Goal: Information Seeking & Learning: Check status

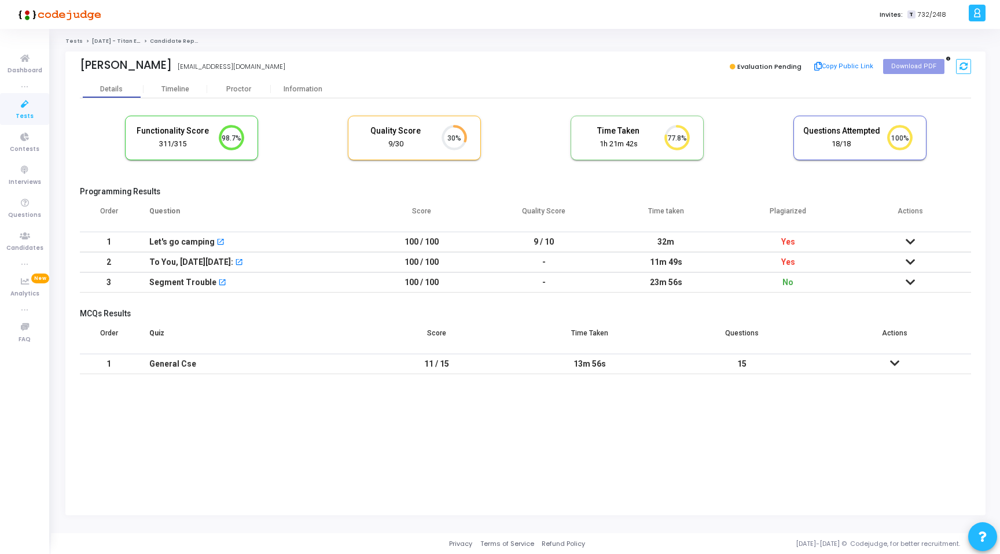
click at [203, 310] on h5 "MCQs Results" at bounding box center [525, 314] width 891 height 10
click at [241, 83] on div "Proctor" at bounding box center [239, 88] width 64 height 17
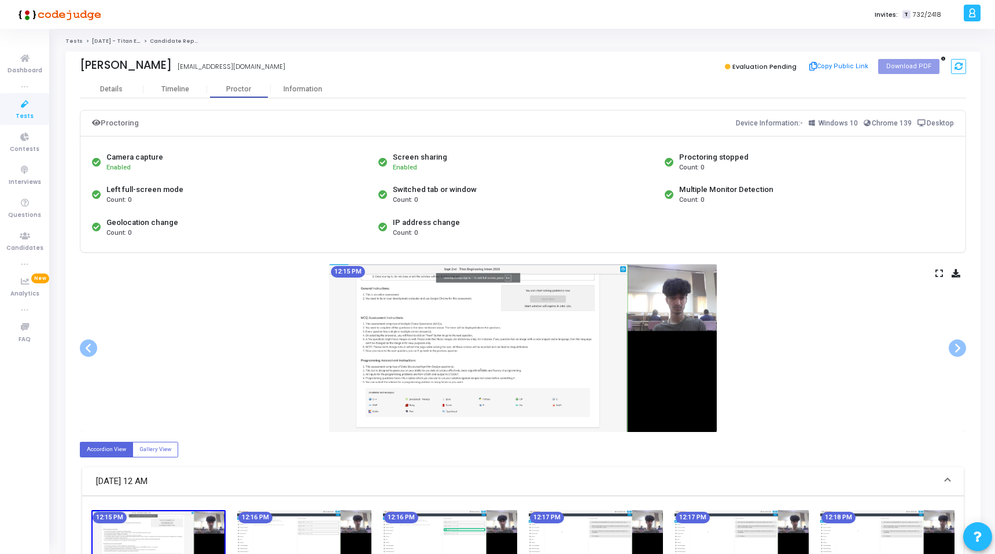
click at [939, 274] on icon at bounding box center [939, 273] width 8 height 6
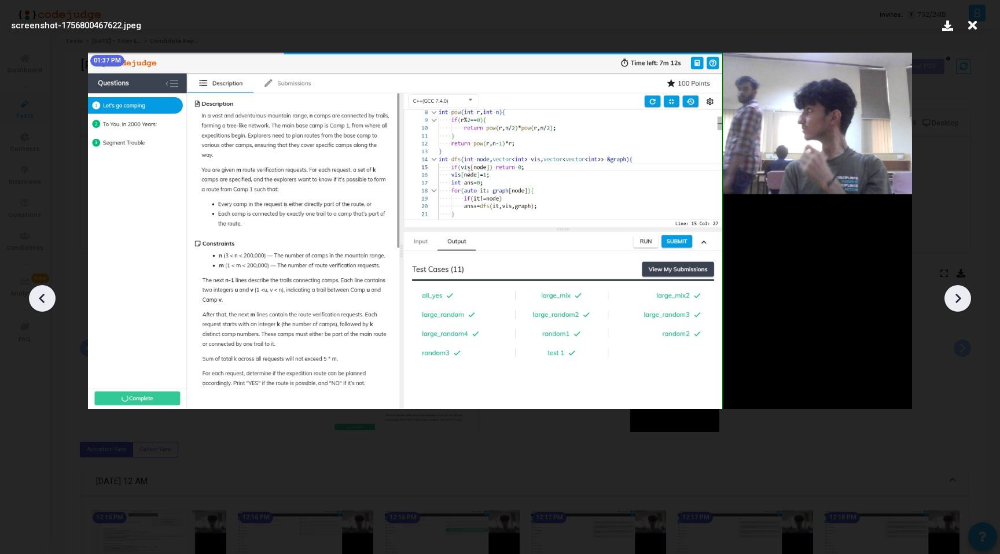
click at [969, 28] on icon at bounding box center [972, 25] width 18 height 22
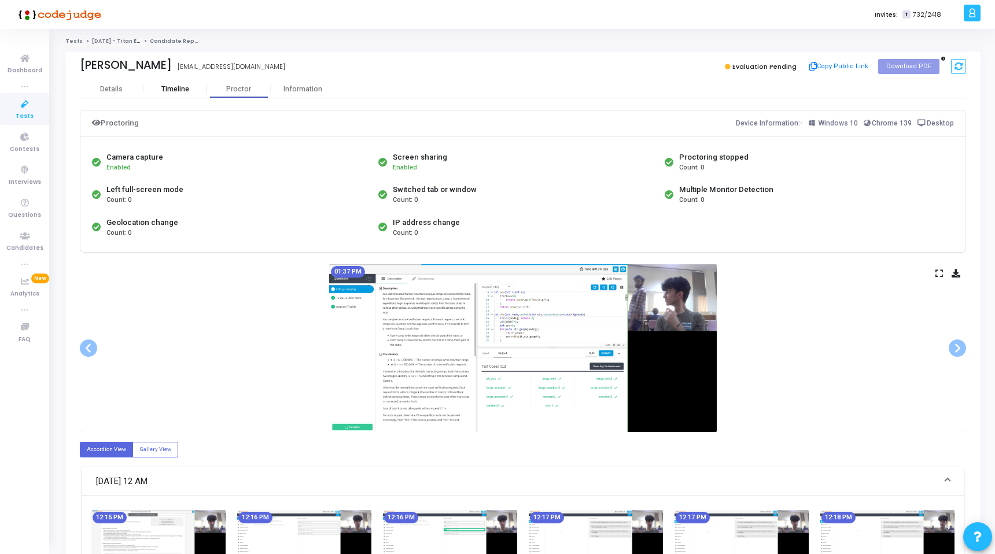
click at [161, 93] on div "Timeline" at bounding box center [175, 88] width 64 height 17
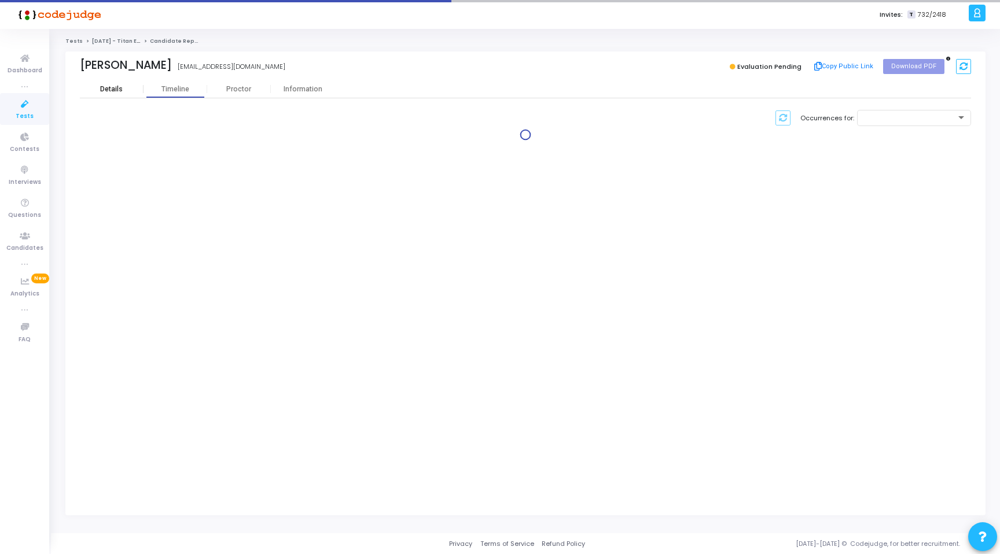
click at [119, 96] on div "Details" at bounding box center [112, 88] width 64 height 17
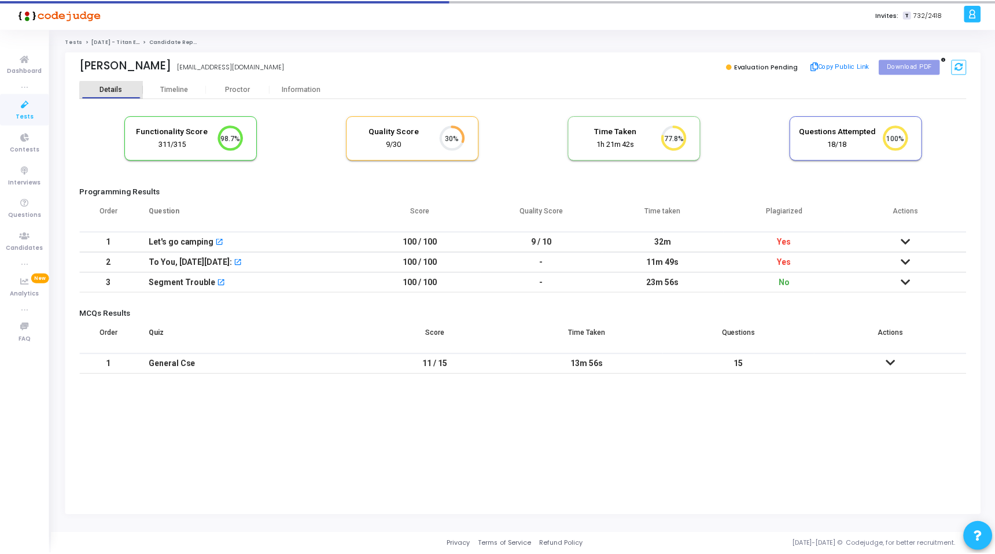
scroll to position [24, 29]
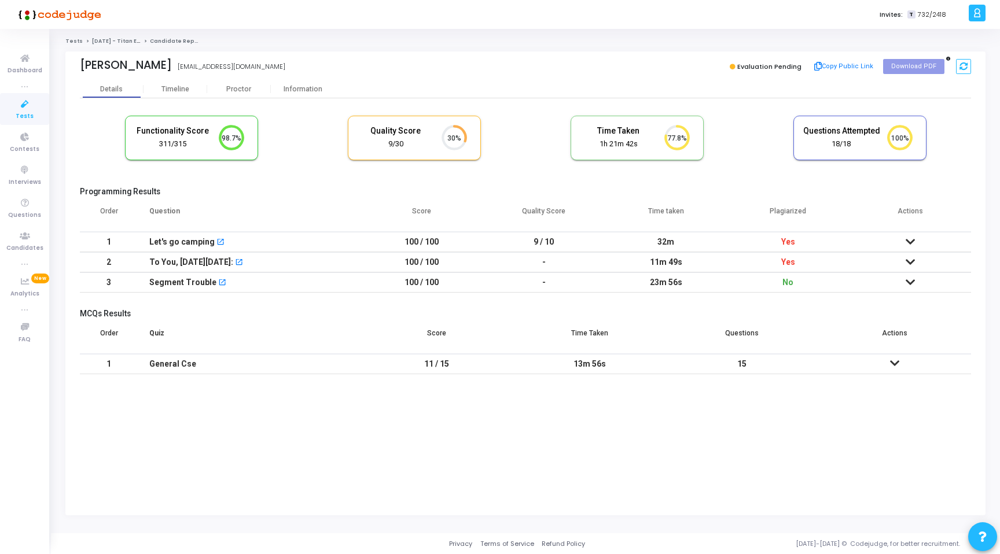
click at [910, 239] on icon at bounding box center [909, 242] width 9 height 8
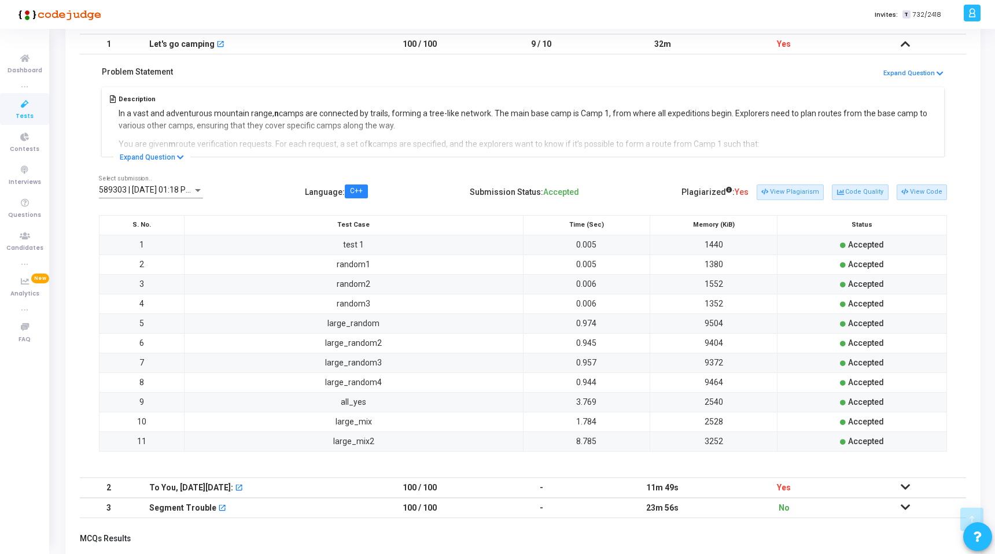
scroll to position [199, 0]
click at [791, 187] on button "View Plagiarism" at bounding box center [790, 190] width 67 height 15
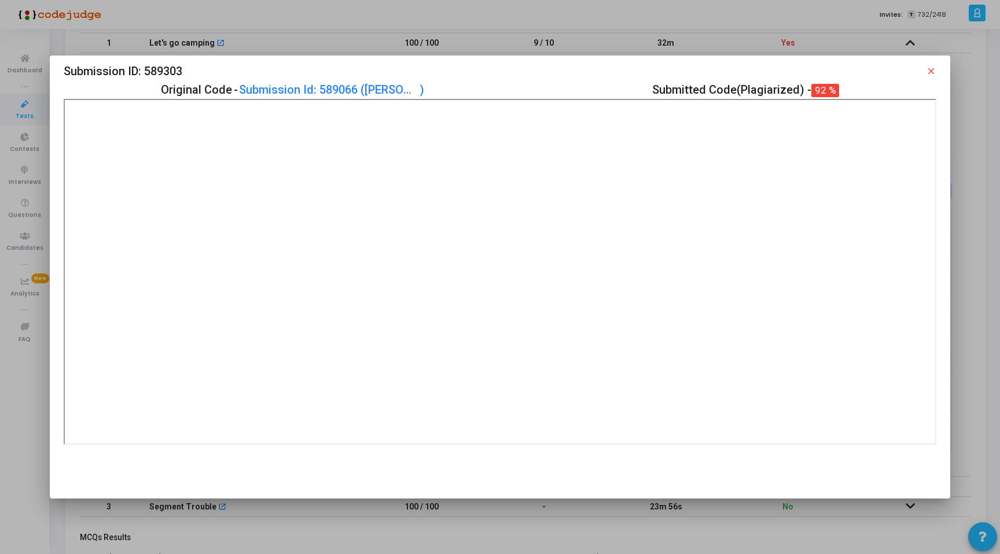
click at [931, 71] on mat-icon "close" at bounding box center [930, 71] width 10 height 10
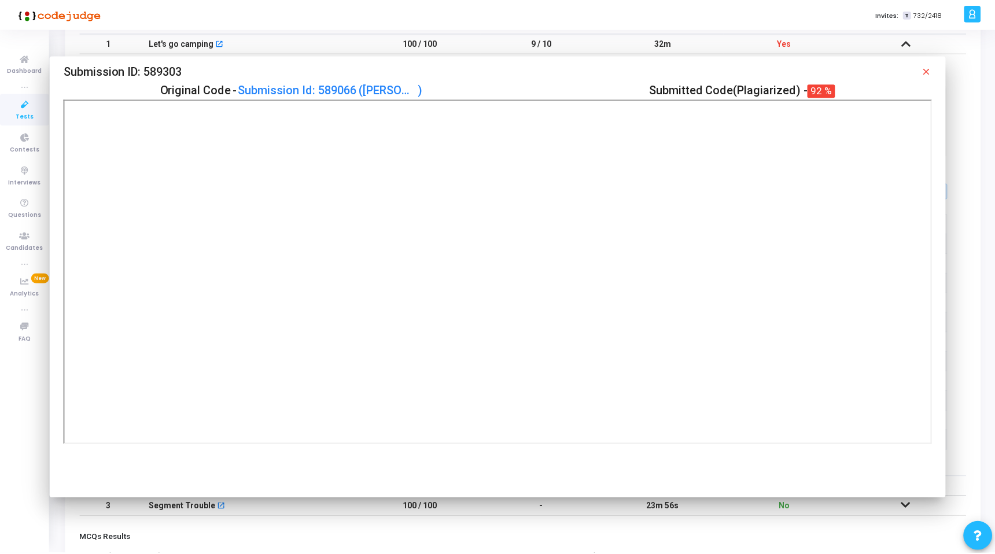
scroll to position [199, 0]
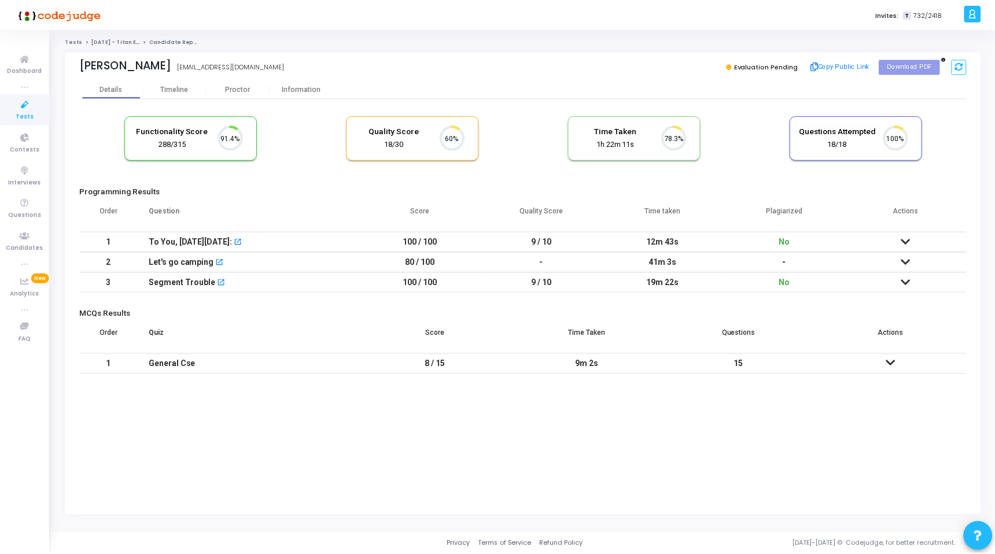
scroll to position [24, 29]
click at [237, 242] on mat-icon "open_in_new" at bounding box center [239, 243] width 8 height 8
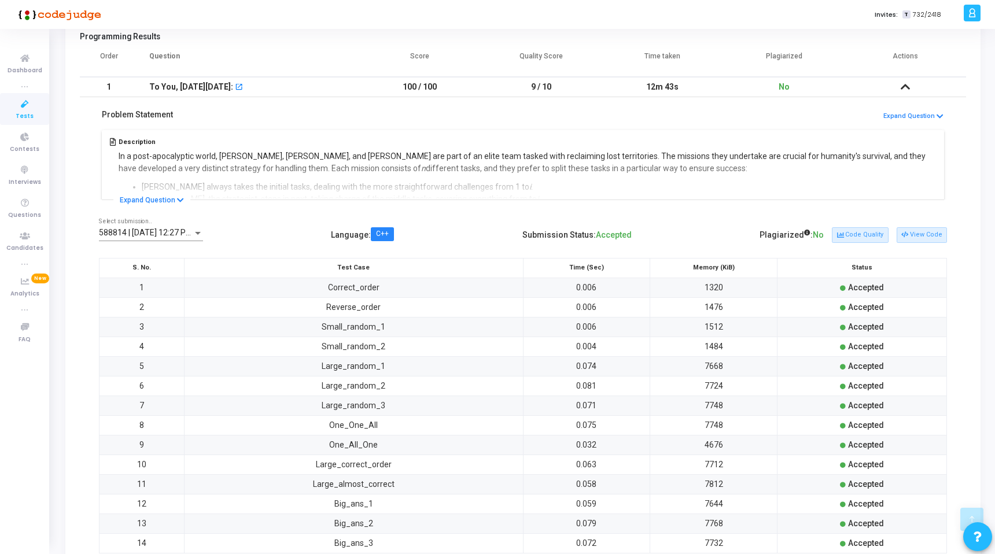
scroll to position [0, 0]
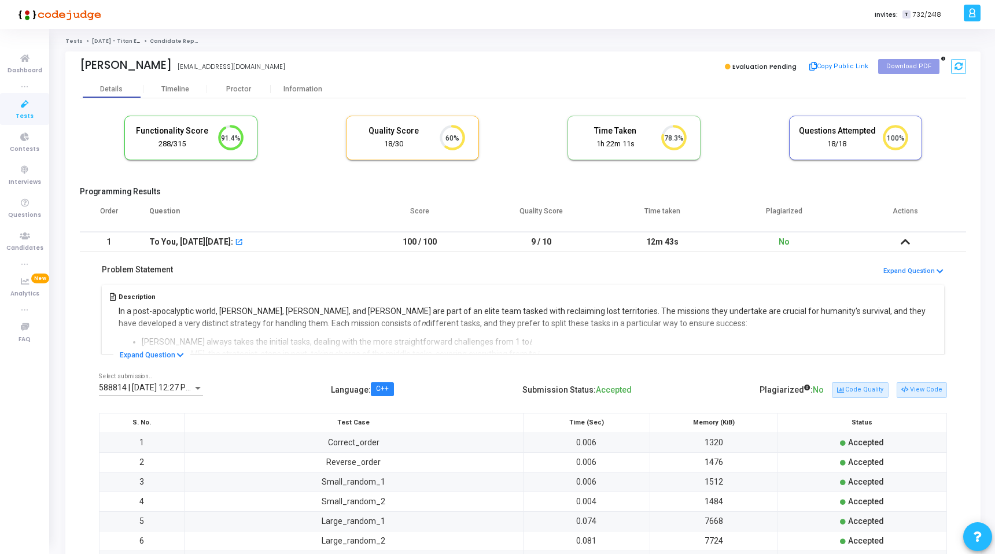
click at [335, 246] on div "To You, in 2000 Years: open_in_new" at bounding box center [248, 242] width 198 height 19
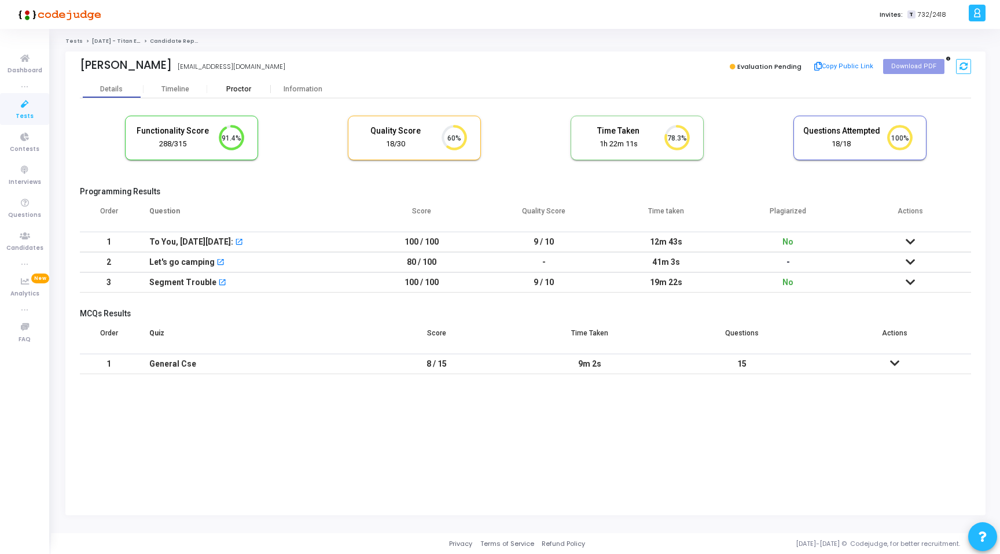
click at [243, 88] on div "Proctor" at bounding box center [239, 89] width 64 height 9
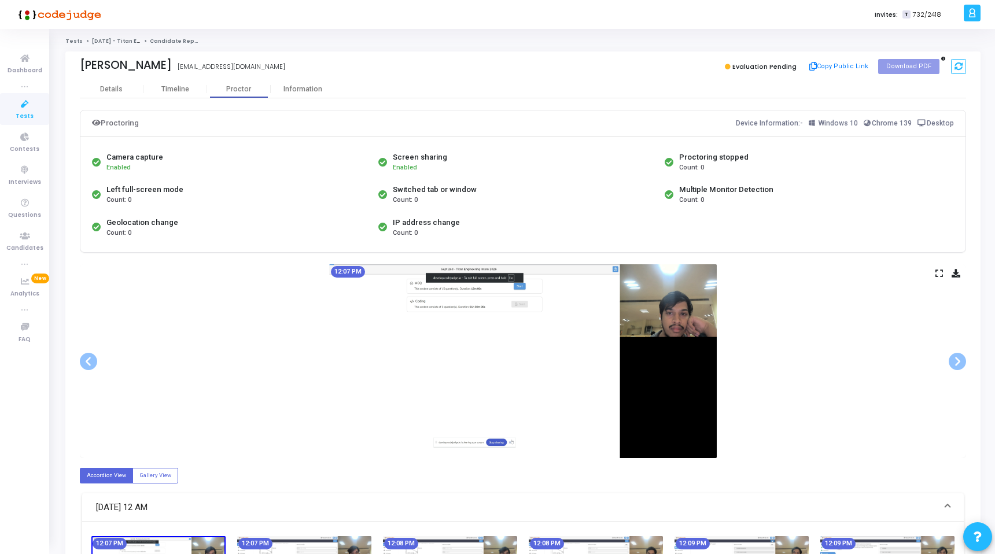
click at [939, 272] on icon at bounding box center [939, 273] width 8 height 6
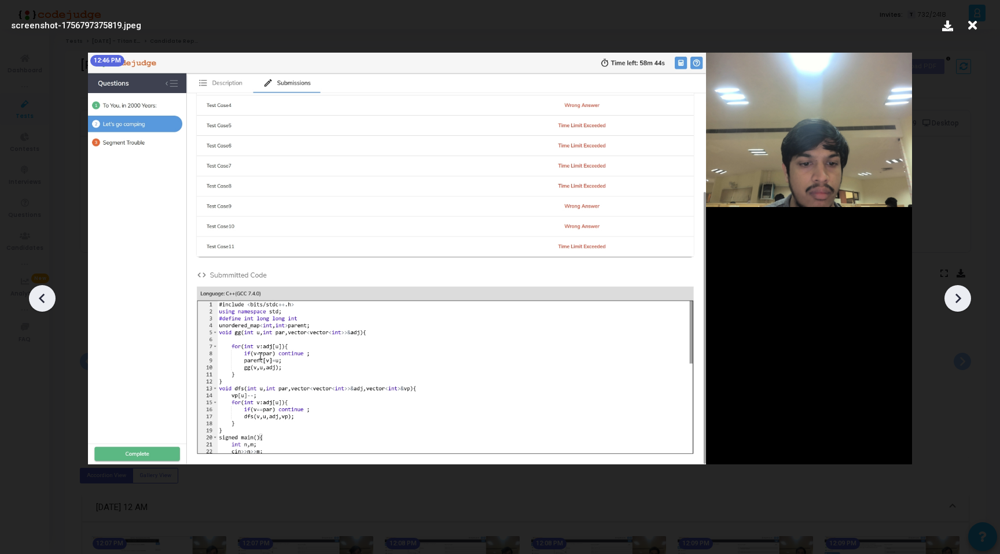
click at [646, 94] on img at bounding box center [500, 259] width 824 height 412
click at [970, 27] on icon at bounding box center [972, 25] width 18 height 22
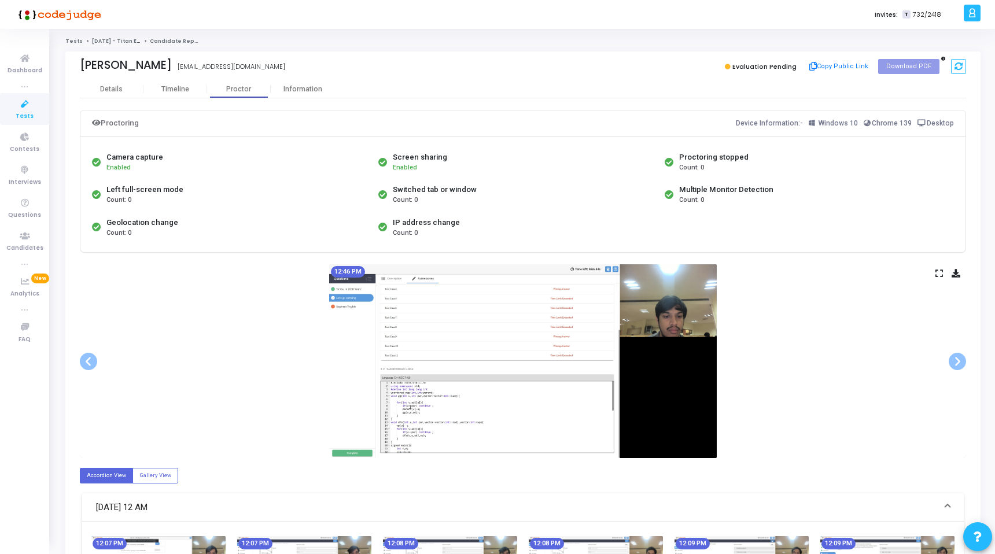
click at [934, 273] on div "12:46 PM" at bounding box center [523, 361] width 886 height 194
click at [939, 274] on icon at bounding box center [939, 273] width 8 height 6
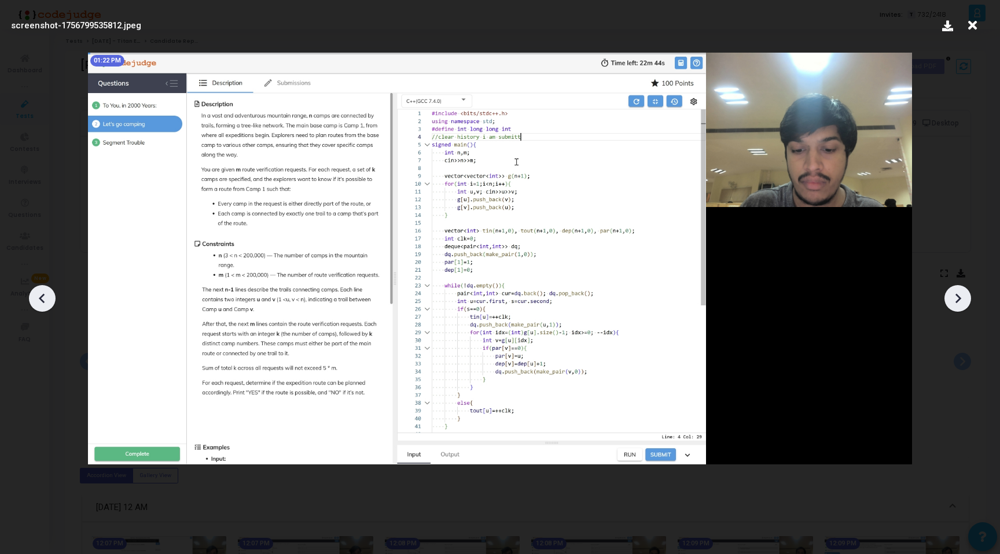
click at [847, 23] on div "screenshot-1756799535812.jpeg" at bounding box center [467, 25] width 912 height 13
click at [972, 25] on icon at bounding box center [972, 25] width 18 height 22
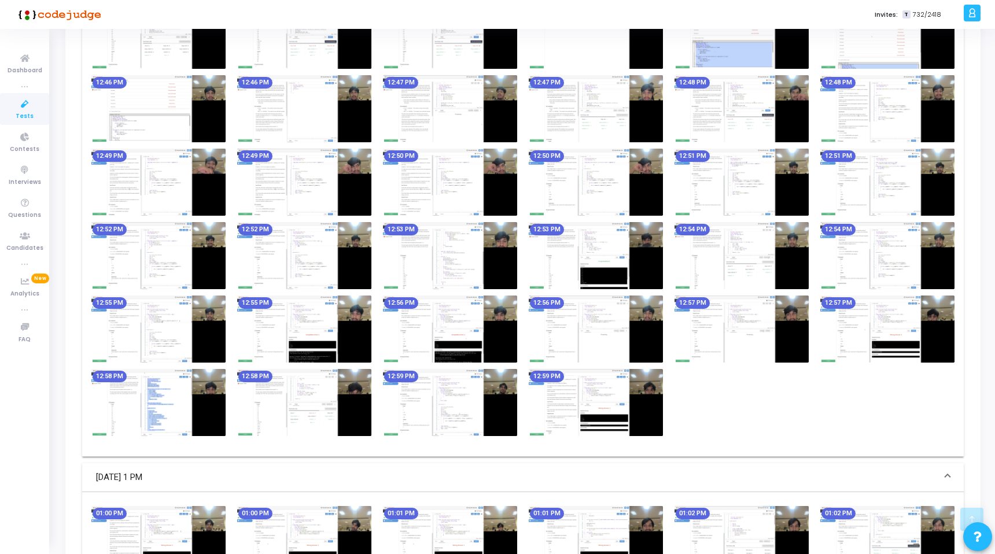
scroll to position [2177, 0]
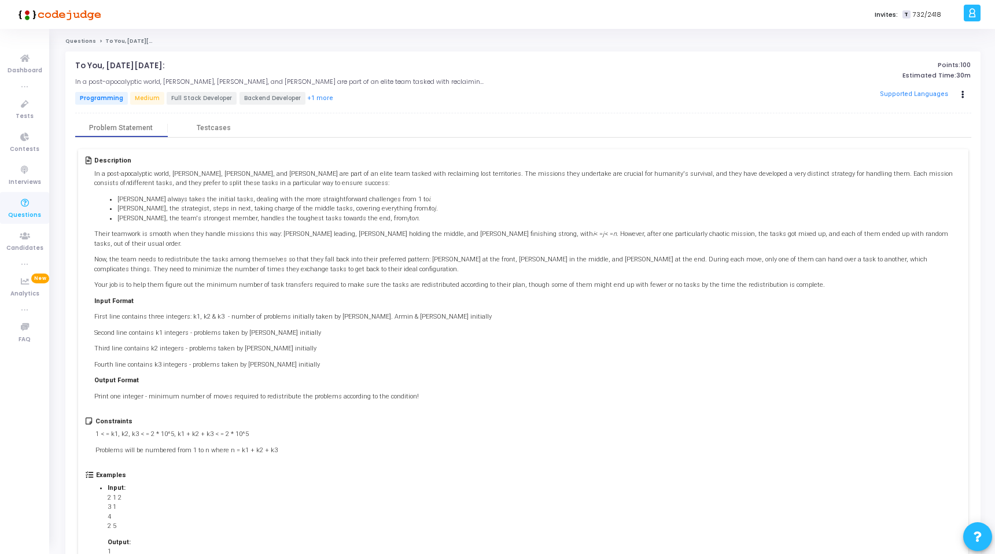
scroll to position [128, 0]
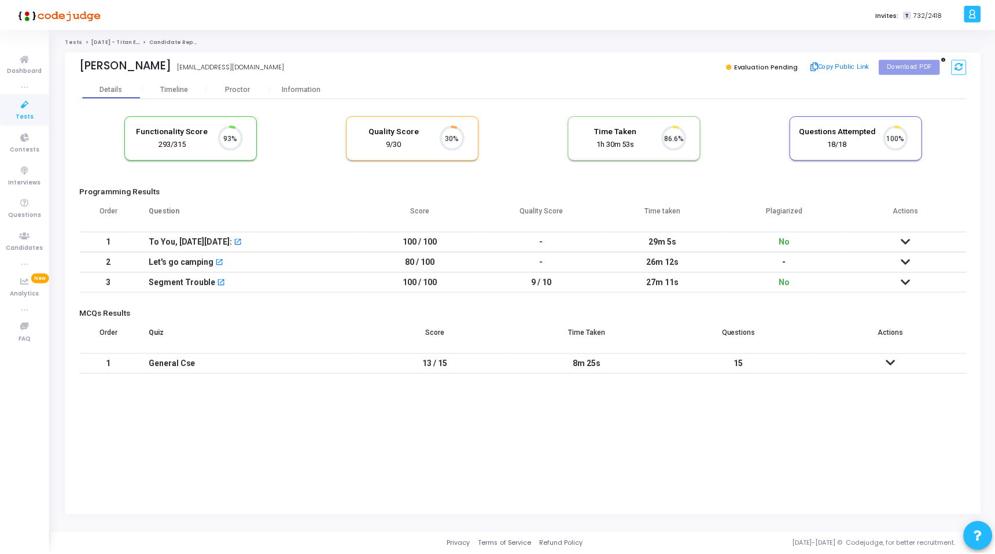
scroll to position [24, 29]
click at [249, 241] on div "To You, in 2000 Years: open_in_new" at bounding box center [249, 242] width 200 height 19
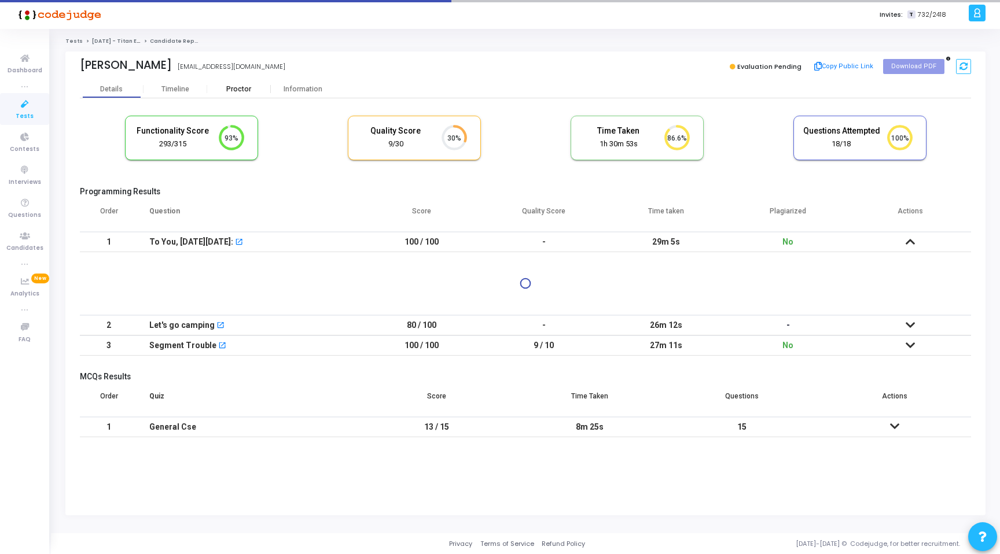
click at [244, 95] on div "Proctor" at bounding box center [239, 88] width 64 height 17
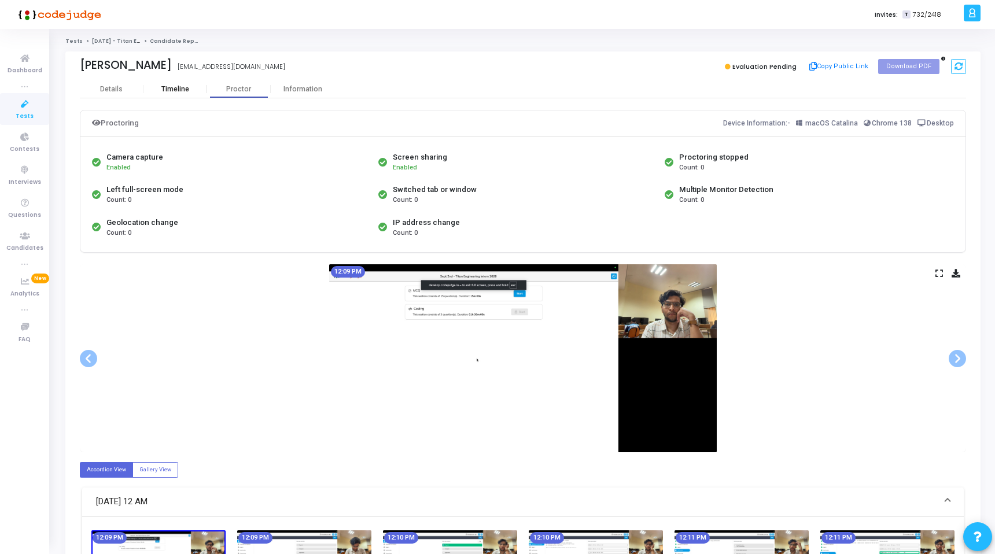
click at [185, 90] on div "Timeline" at bounding box center [175, 89] width 28 height 9
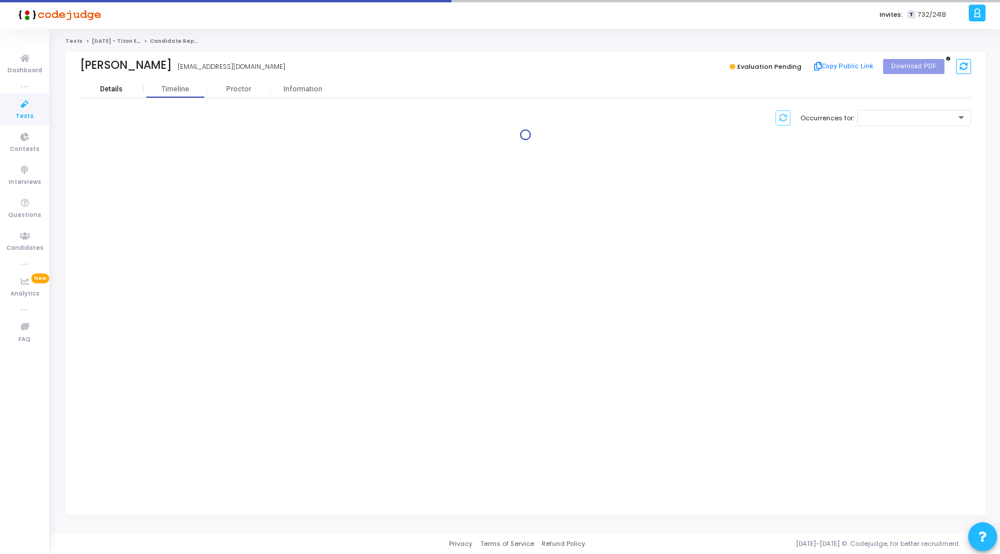
click at [104, 86] on div "Details" at bounding box center [111, 89] width 23 height 9
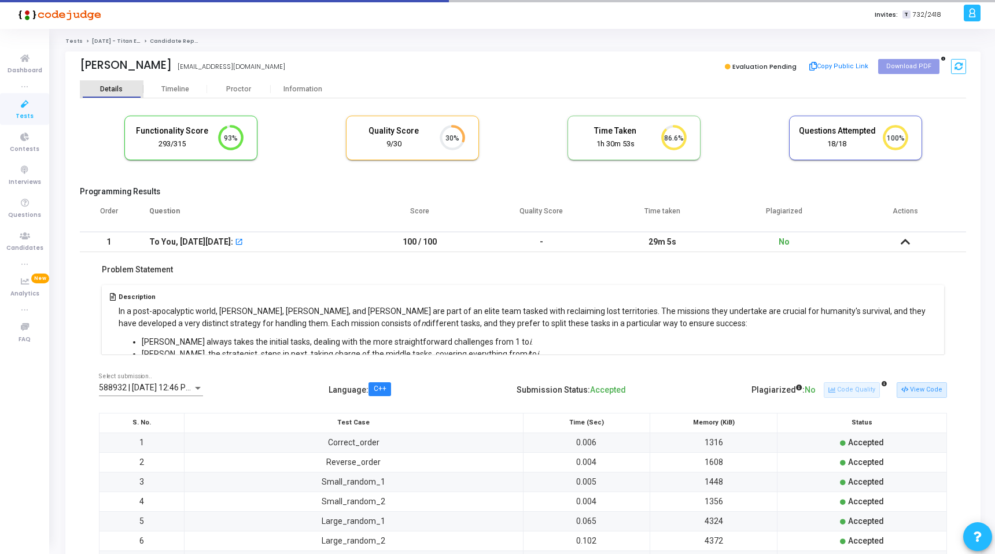
scroll to position [24, 29]
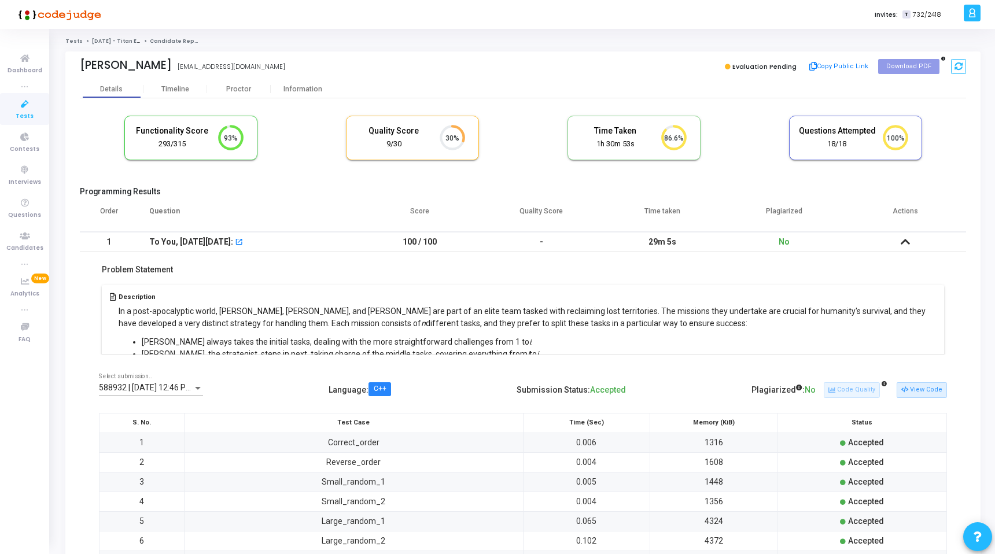
click at [323, 246] on div "To You, in 2000 Years: open_in_new" at bounding box center [248, 242] width 198 height 19
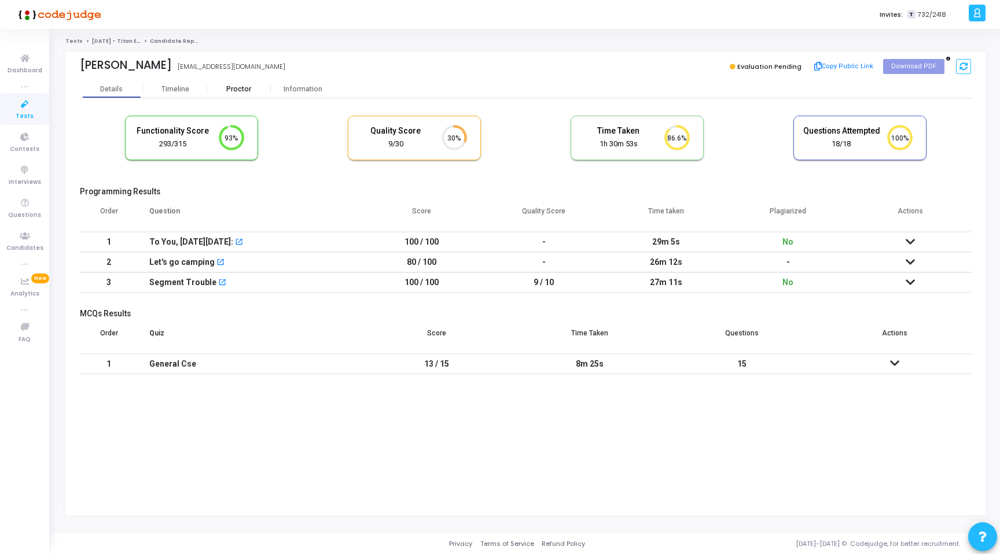
click at [249, 90] on div "Proctor" at bounding box center [239, 89] width 64 height 9
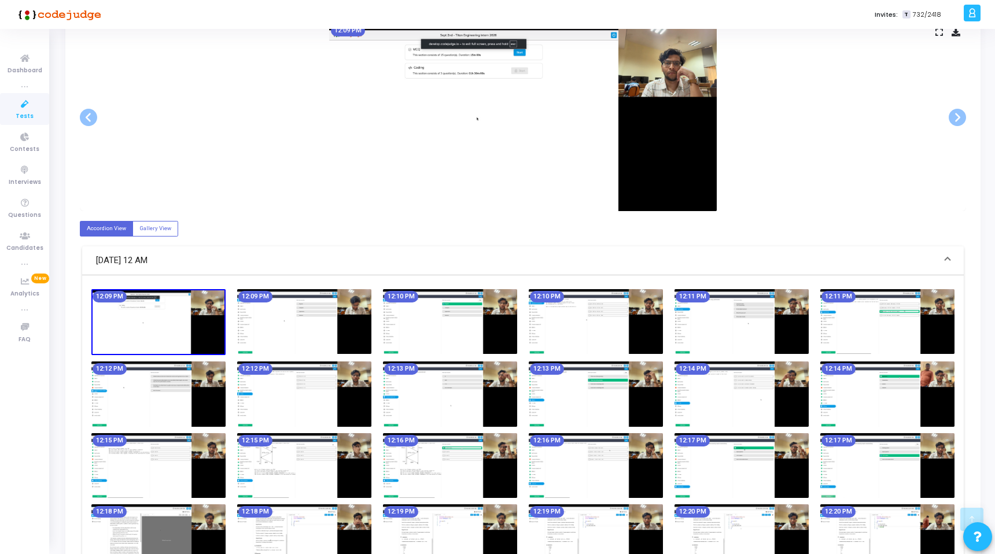
scroll to position [190, 0]
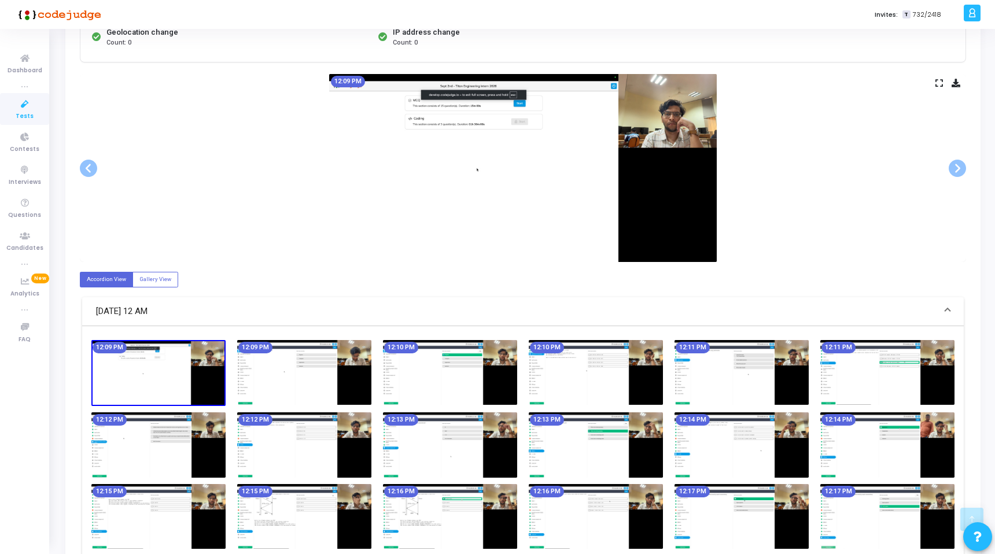
click at [942, 83] on icon at bounding box center [939, 83] width 8 height 6
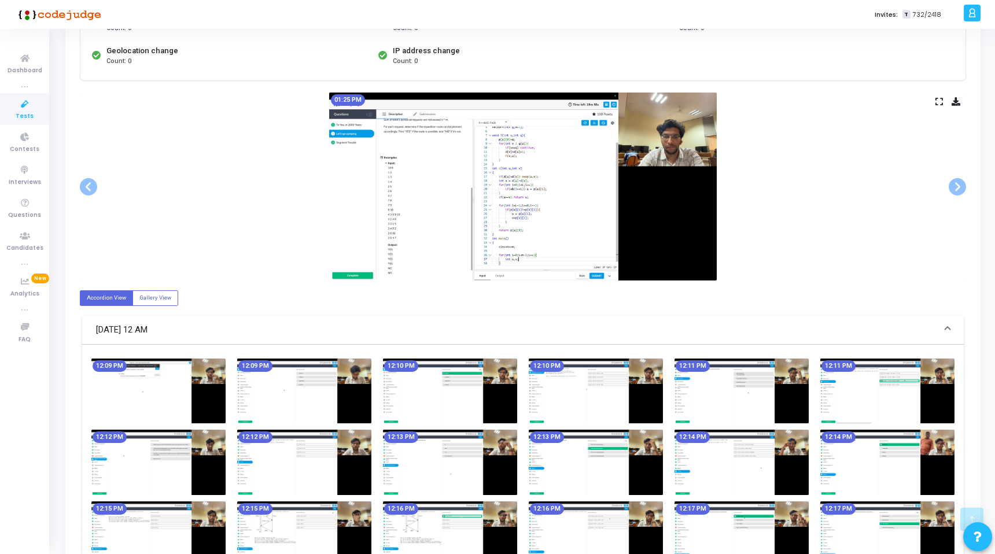
scroll to position [183, 0]
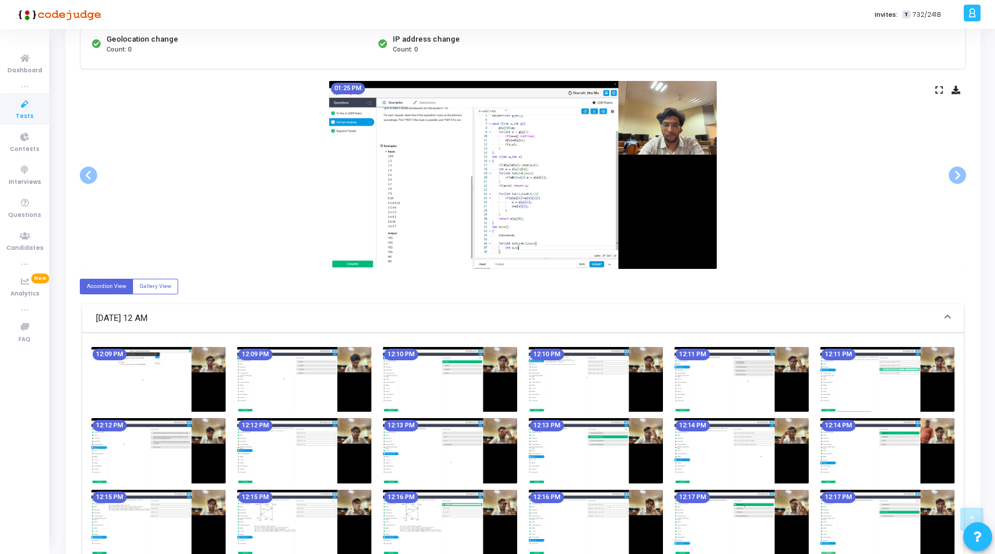
click at [451, 388] on img at bounding box center [450, 379] width 134 height 65
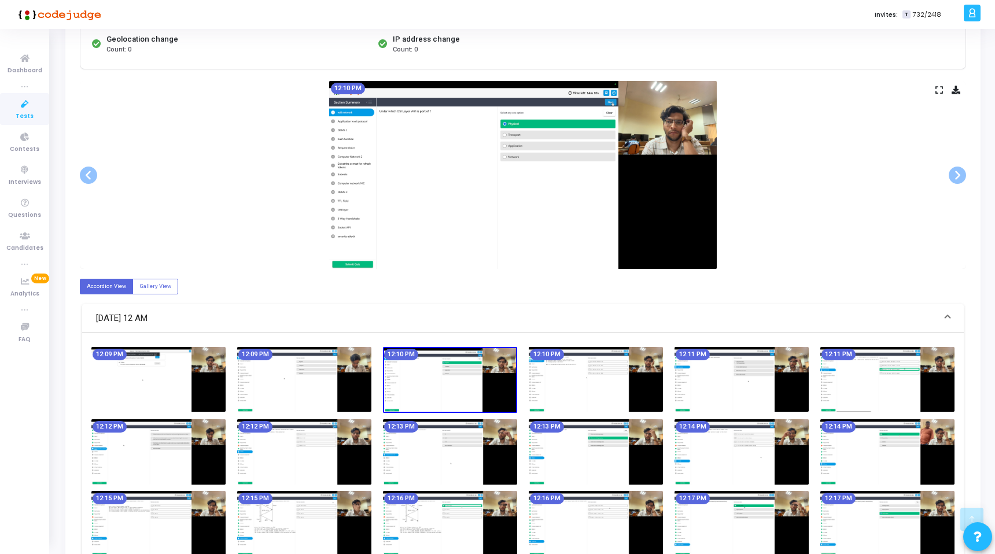
click at [936, 90] on icon at bounding box center [939, 90] width 8 height 6
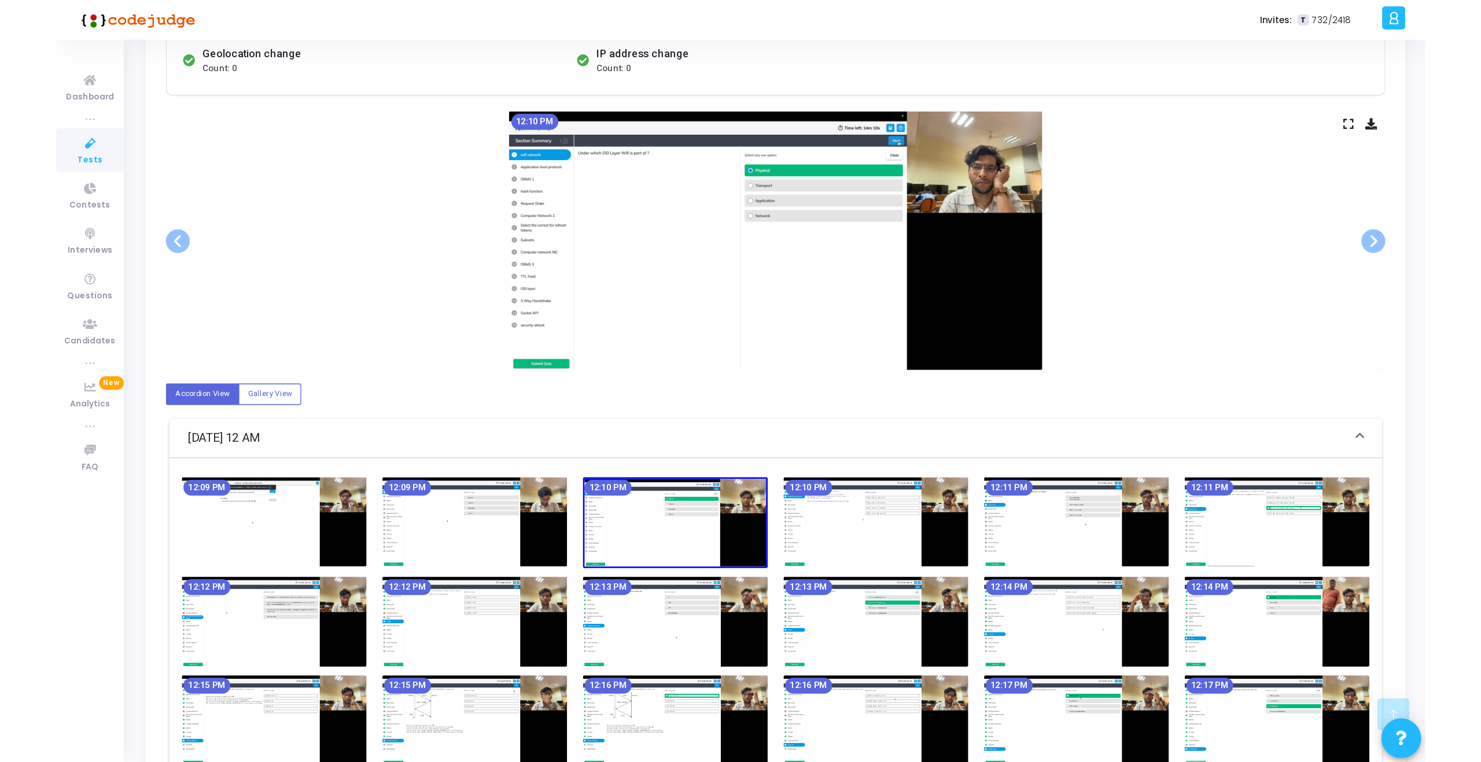
scroll to position [0, 0]
